Goal: Task Accomplishment & Management: Manage account settings

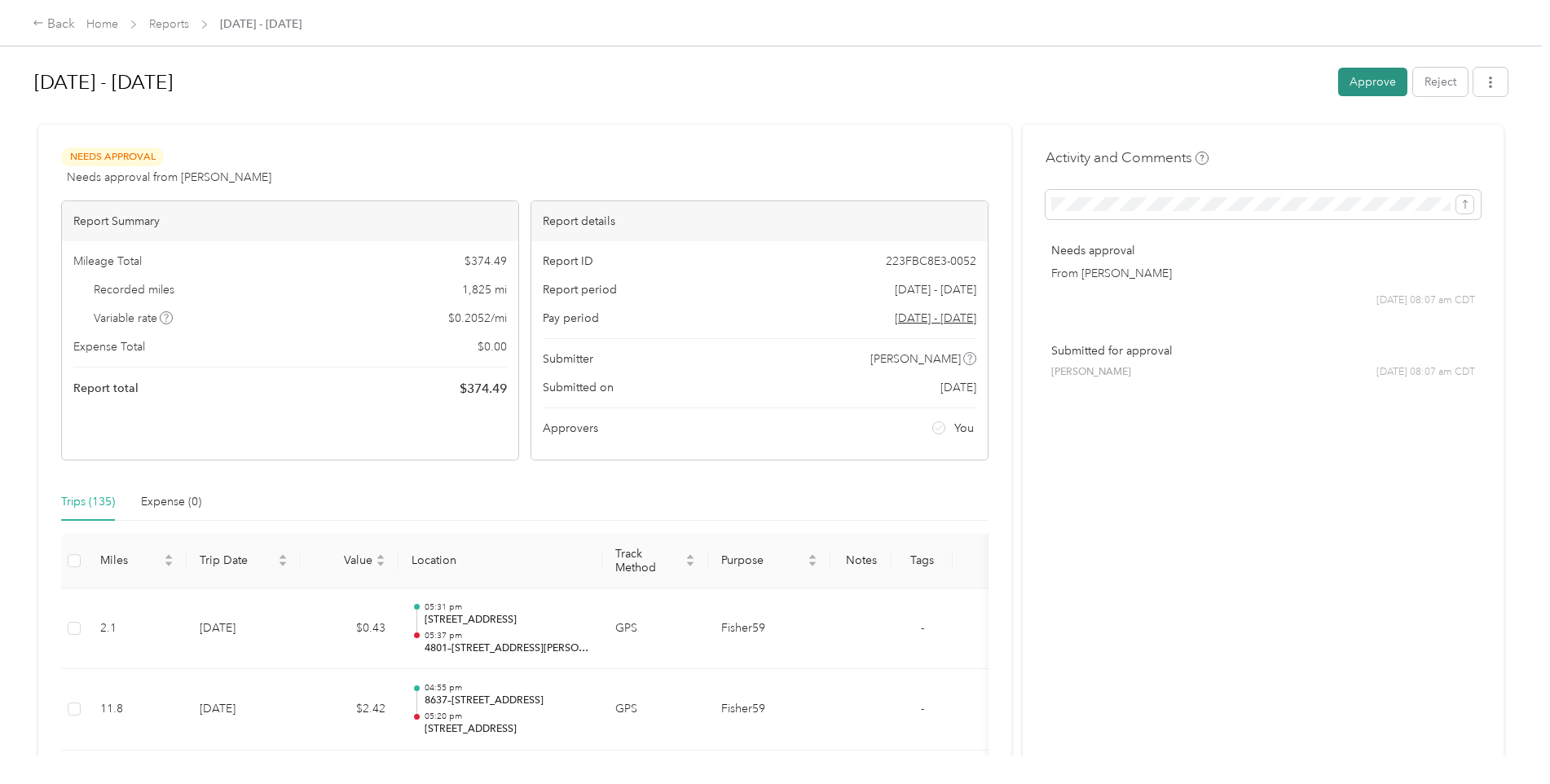
click at [1377, 88] on button "Approve" at bounding box center [1373, 82] width 70 height 29
